Goal: Navigation & Orientation: Find specific page/section

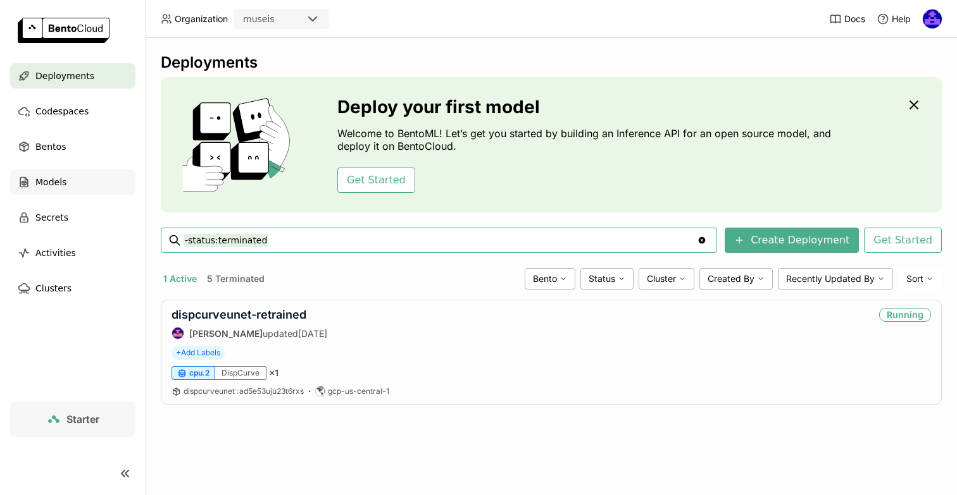
click at [68, 183] on div "Models" at bounding box center [72, 182] width 125 height 25
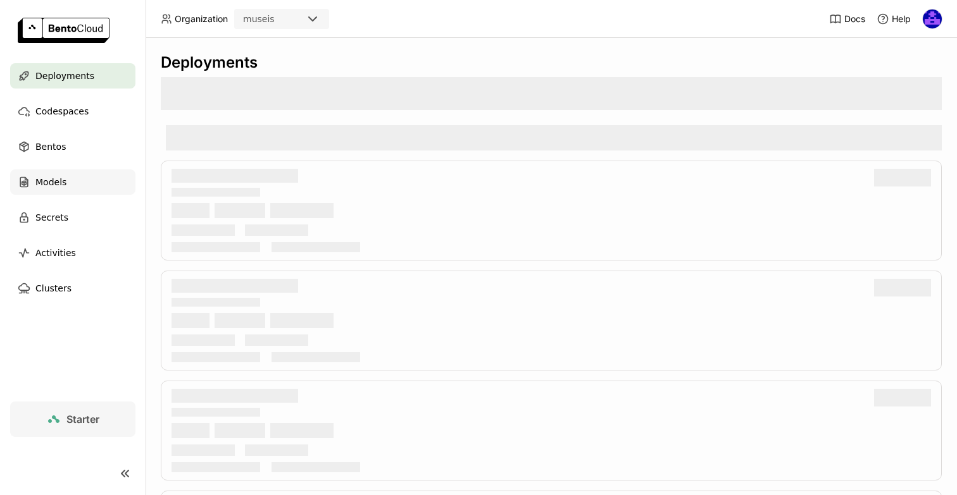
click at [72, 179] on div "Models" at bounding box center [72, 182] width 125 height 25
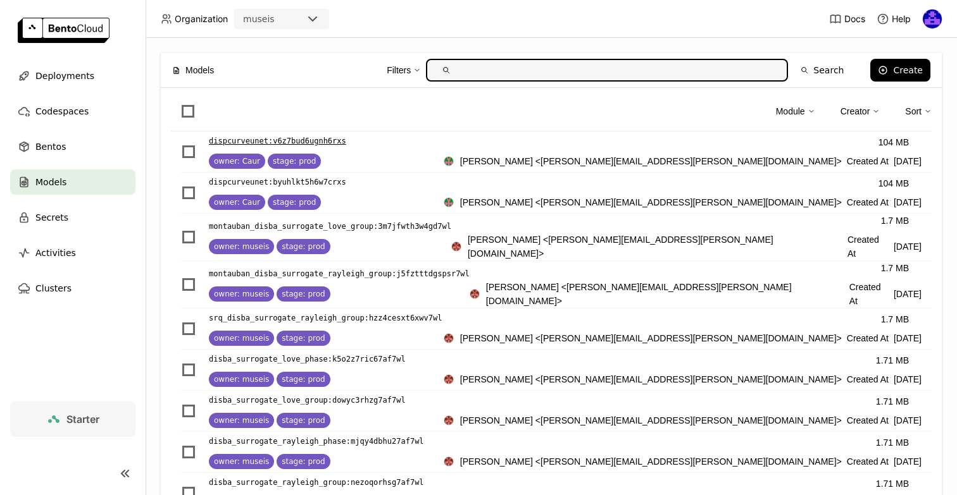
click at [293, 142] on p "dispcurveunet : v6z7bud6ugnh6rxs" at bounding box center [277, 141] width 137 height 13
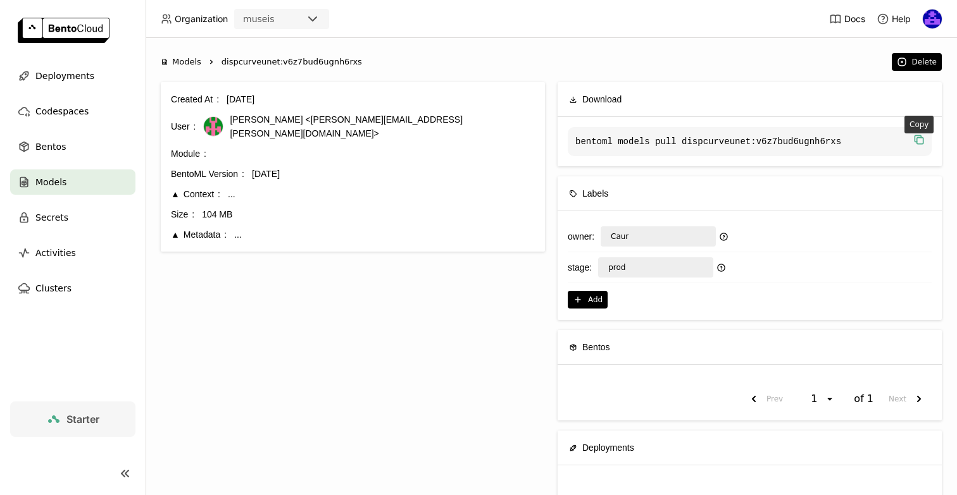
click at [919, 139] on icon "button" at bounding box center [918, 140] width 13 height 13
